Goal: Task Accomplishment & Management: Use online tool/utility

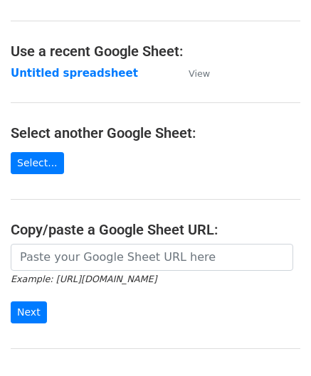
scroll to position [142, 0]
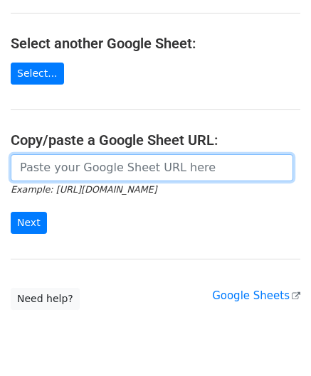
click at [60, 176] on input "url" at bounding box center [152, 167] width 282 height 27
paste input "[URL][DOMAIN_NAME]"
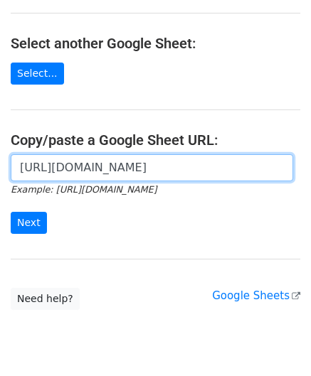
scroll to position [0, 306]
type input "[URL][DOMAIN_NAME]"
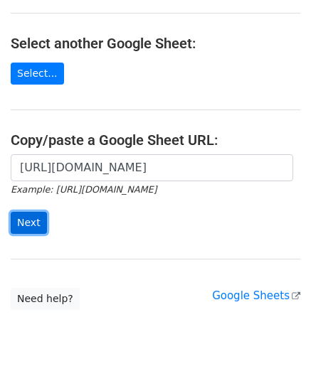
click at [27, 220] on input "Next" at bounding box center [29, 223] width 36 height 22
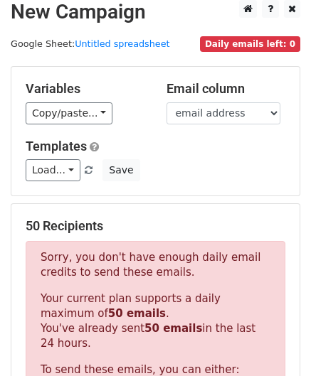
scroll to position [480, 0]
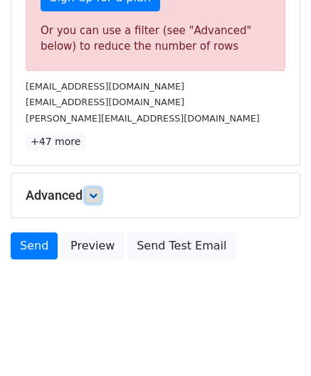
click at [92, 196] on icon at bounding box center [93, 195] width 9 height 9
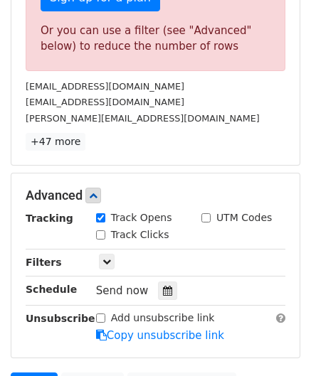
drag, startPoint x: 161, startPoint y: 283, endPoint x: 203, endPoint y: 203, distance: 89.7
click at [163, 286] on icon at bounding box center [167, 291] width 9 height 10
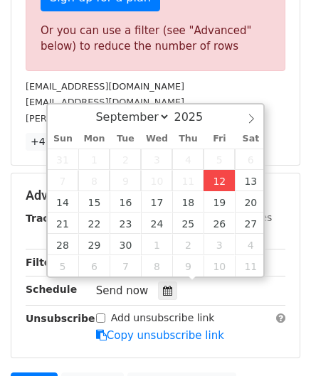
type input "2025-09-12 12:00"
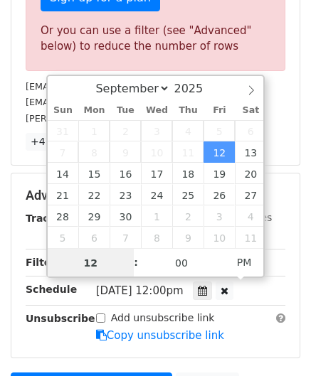
paste input "0"
type input "10"
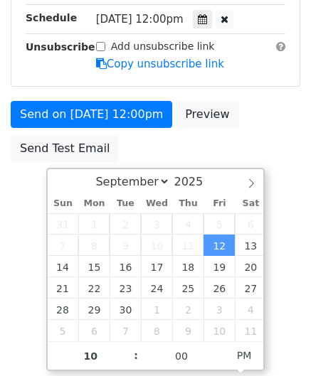
type input "2025-09-12 22:00"
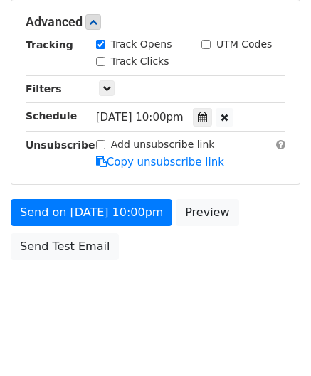
scroll to position [652, 0]
